Goal: Information Seeking & Learning: Compare options

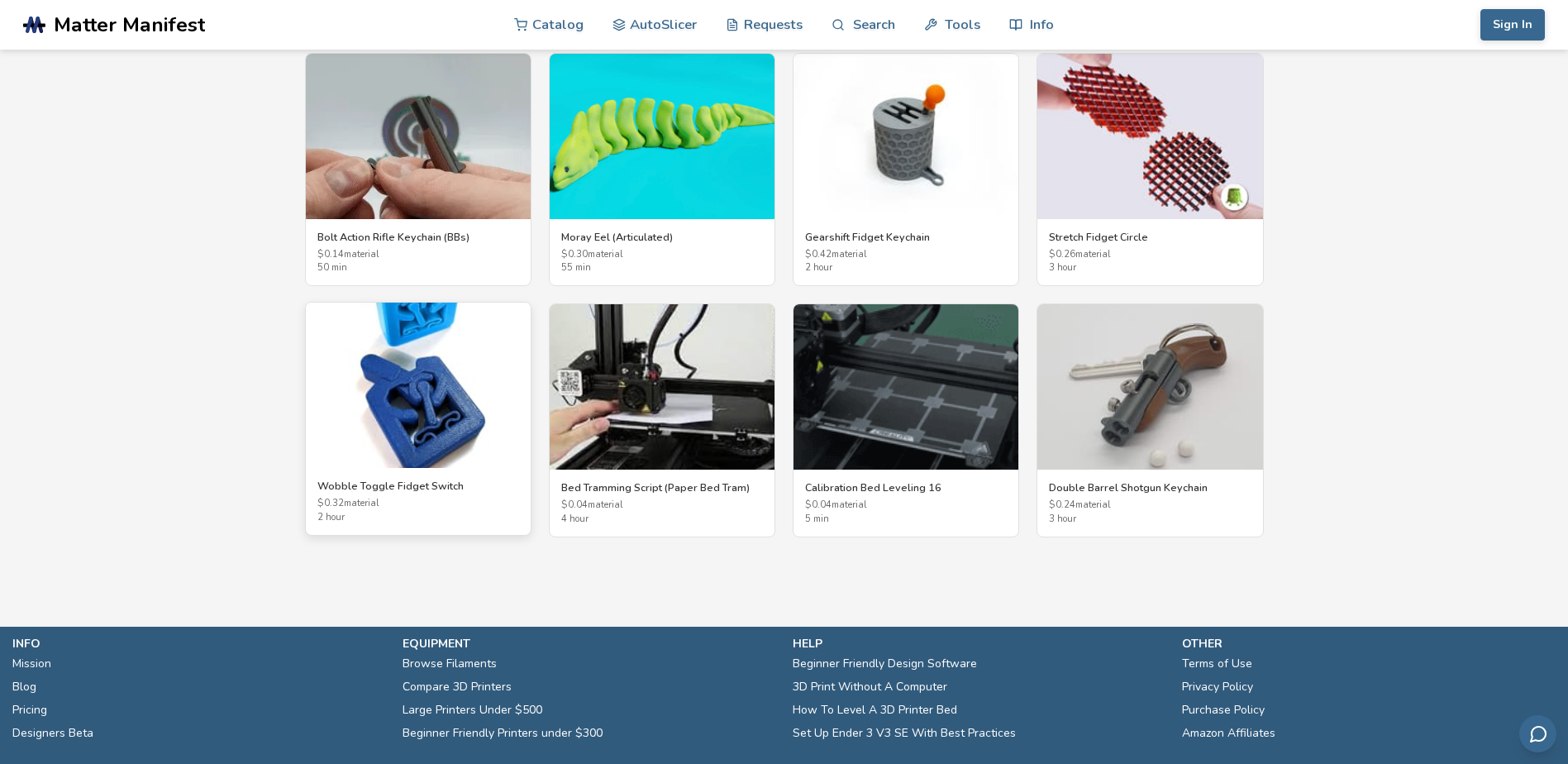
scroll to position [3116, 0]
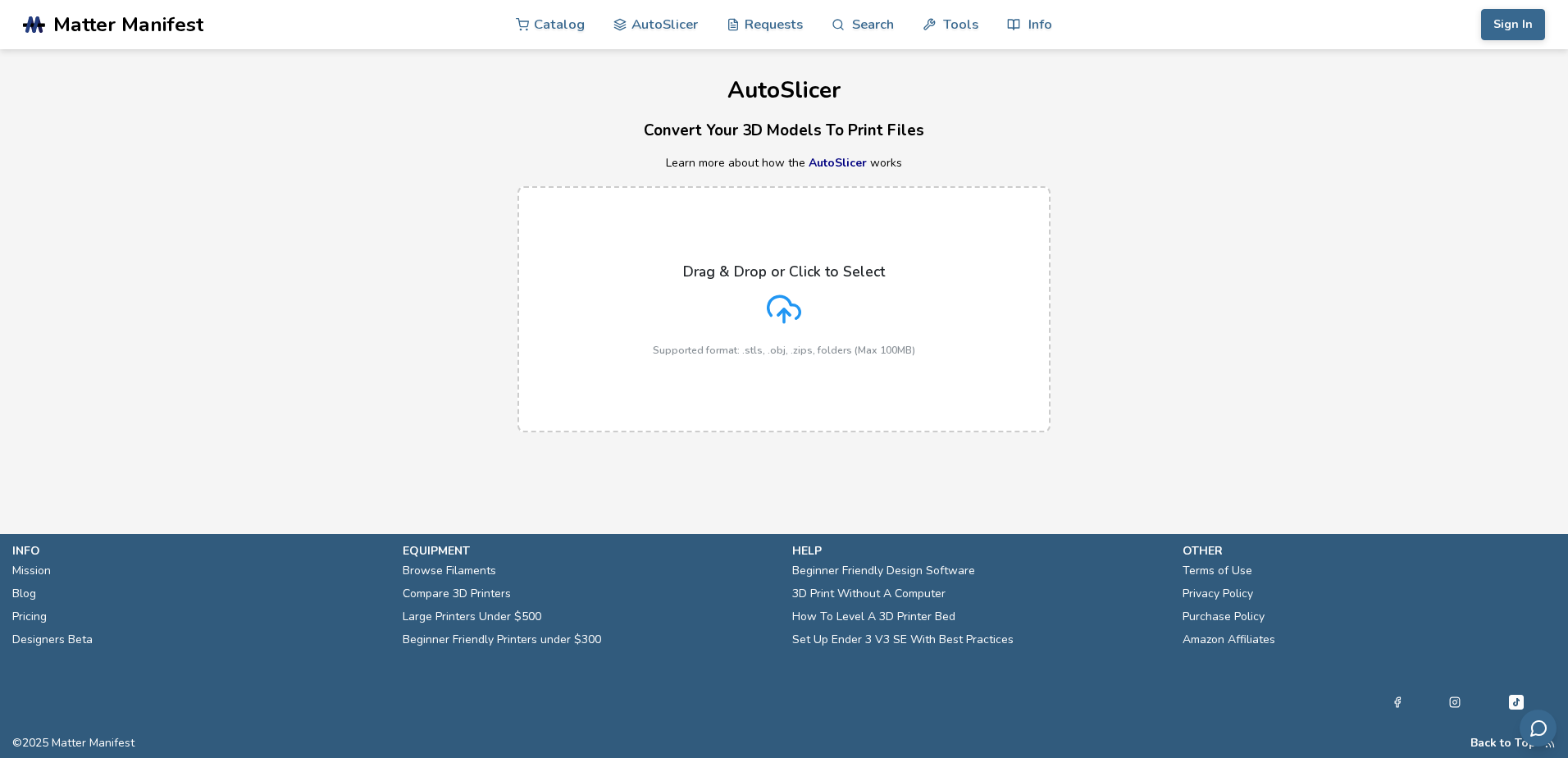
click at [846, 169] on link "AutoSlicer" at bounding box center [838, 163] width 58 height 16
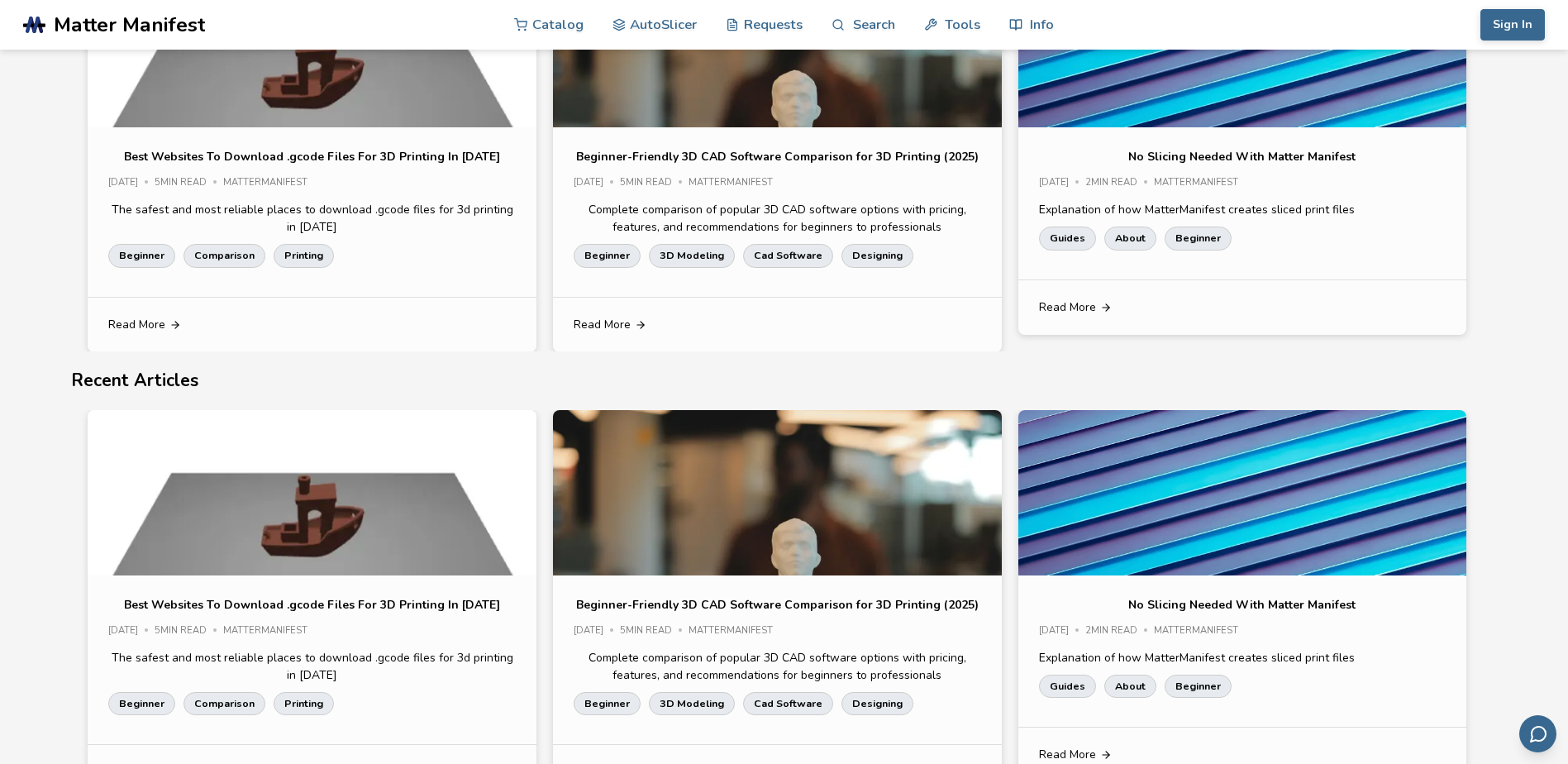
scroll to position [2151, 0]
